Goal: Check status: Check status

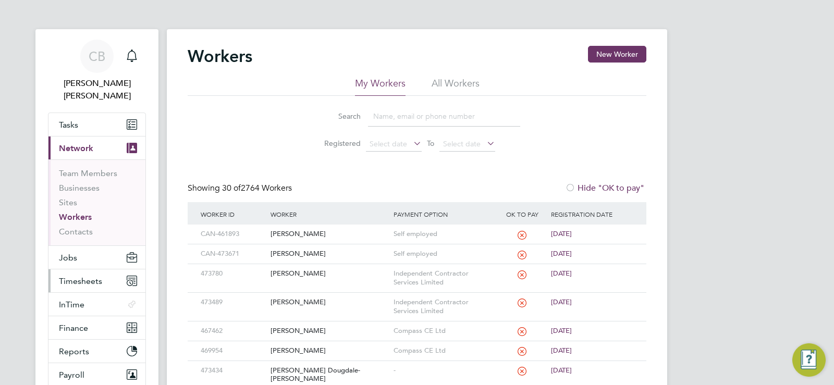
click at [83, 276] on span "Timesheets" at bounding box center [80, 281] width 43 height 10
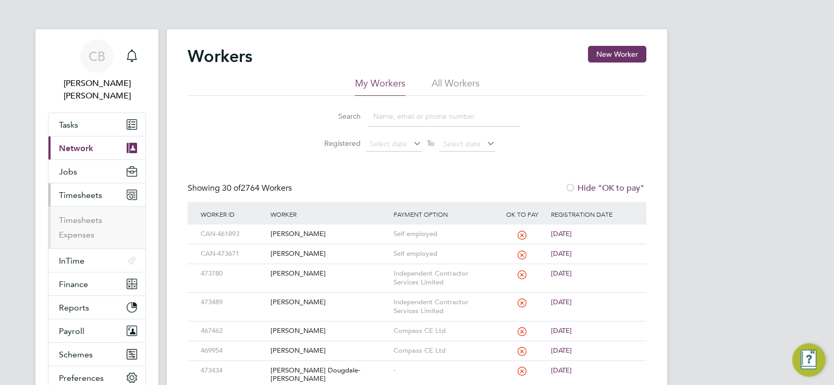
click at [86, 206] on ul "Timesheets Expenses" at bounding box center [96, 227] width 97 height 42
click at [80, 215] on link "Timesheets" at bounding box center [80, 220] width 43 height 10
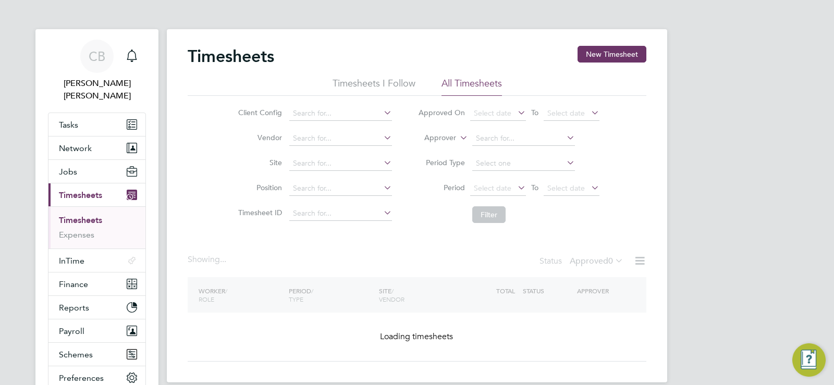
click at [499, 180] on li "Period Select date To Select date" at bounding box center [508, 188] width 207 height 25
click at [494, 189] on span "Select date" at bounding box center [493, 187] width 38 height 9
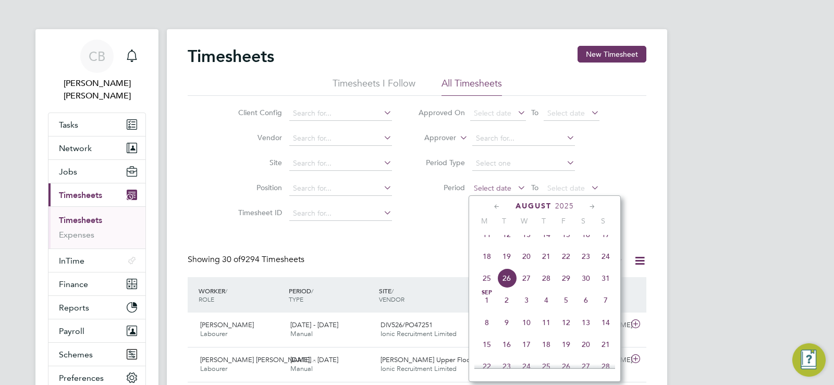
click at [502, 189] on span "Select date" at bounding box center [493, 187] width 38 height 9
click at [483, 265] on span "18" at bounding box center [487, 256] width 20 height 20
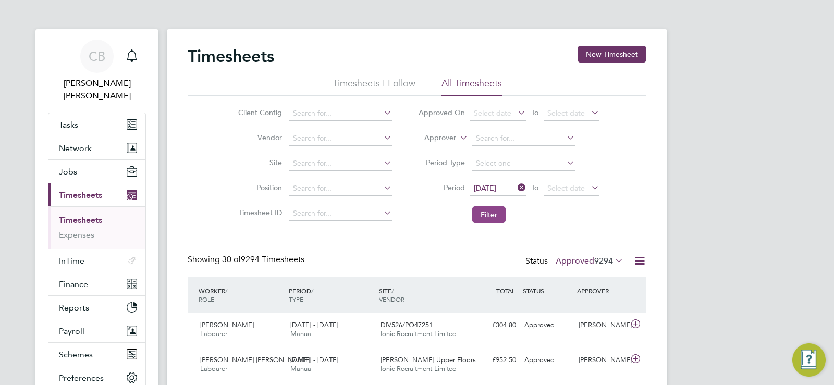
click at [491, 220] on button "Filter" at bounding box center [488, 214] width 33 height 17
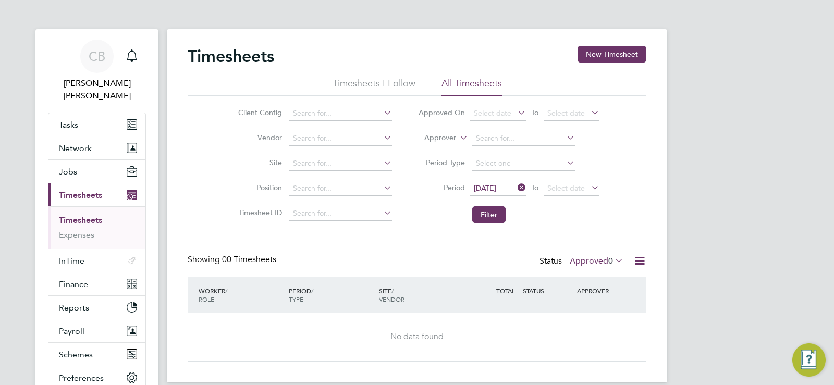
click at [602, 261] on label "Approved 0" at bounding box center [597, 261] width 54 height 10
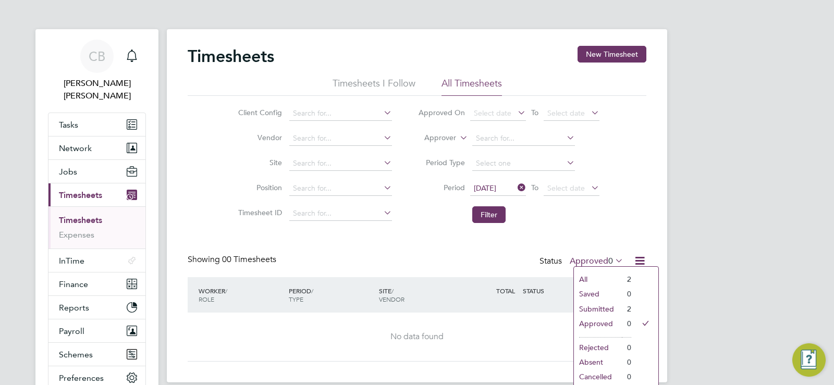
click at [603, 310] on li "Submitted" at bounding box center [598, 309] width 48 height 15
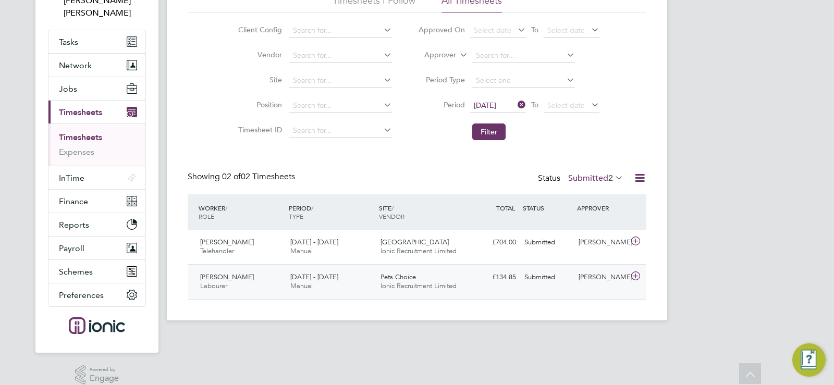
click at [296, 275] on span "[DATE] - [DATE]" at bounding box center [314, 277] width 48 height 9
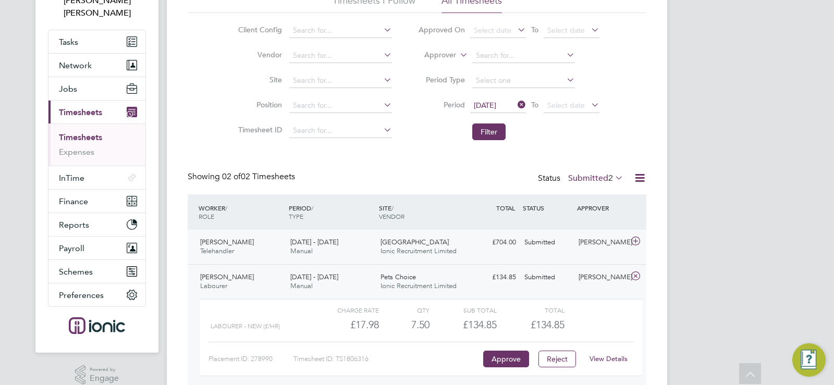
click at [367, 244] on div "[DATE] - [DATE] Manual" at bounding box center [331, 247] width 90 height 26
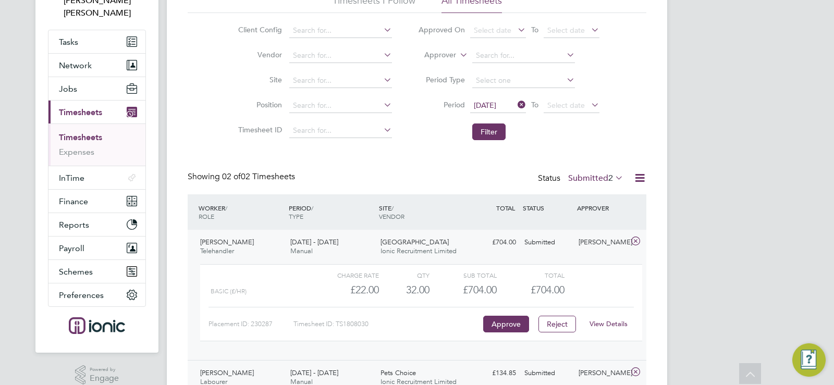
click at [525, 251] on div "Submitted" at bounding box center [547, 242] width 54 height 17
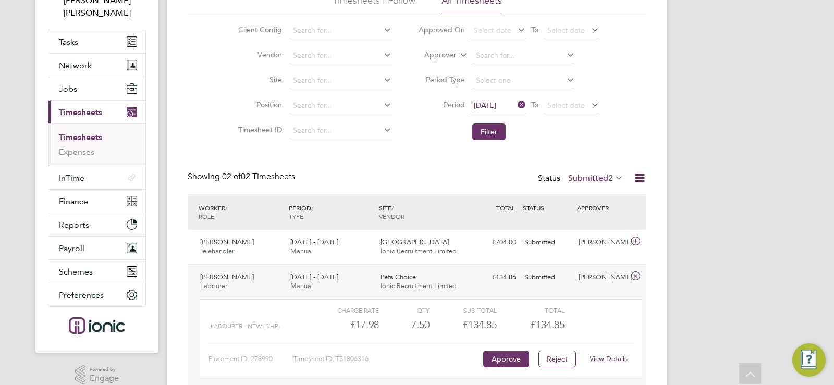
click at [545, 288] on div "[PERSON_NAME] Labourer [DATE] - [DATE] [DATE] - [DATE] Manual Pets Choice Ionic…" at bounding box center [417, 329] width 459 height 131
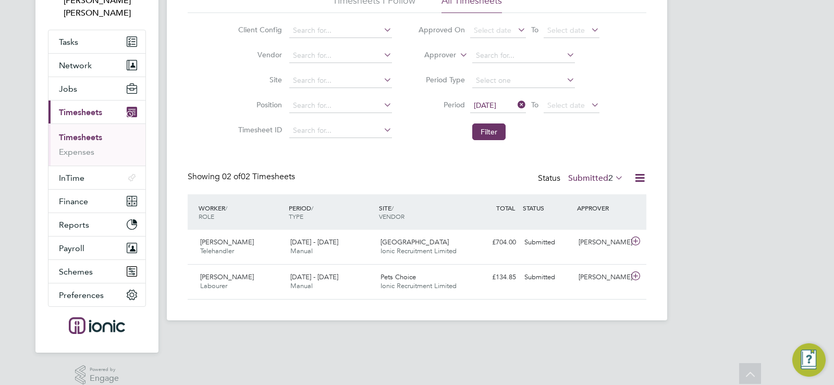
click at [601, 178] on label "Submitted 2" at bounding box center [595, 178] width 55 height 10
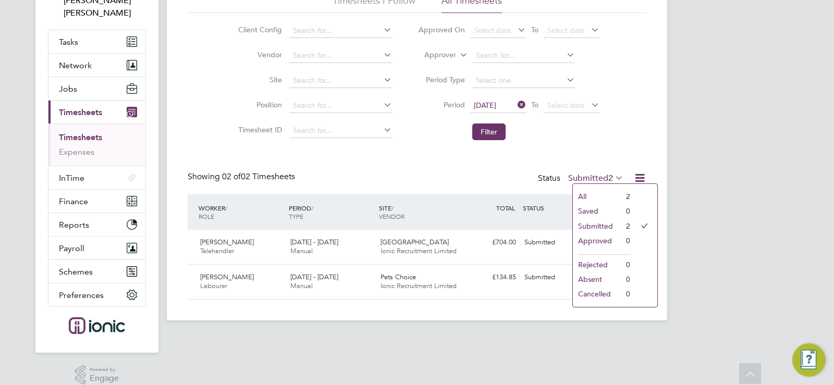
click at [601, 178] on label "Submitted 2" at bounding box center [595, 178] width 55 height 10
